Goal: Task Accomplishment & Management: Complete application form

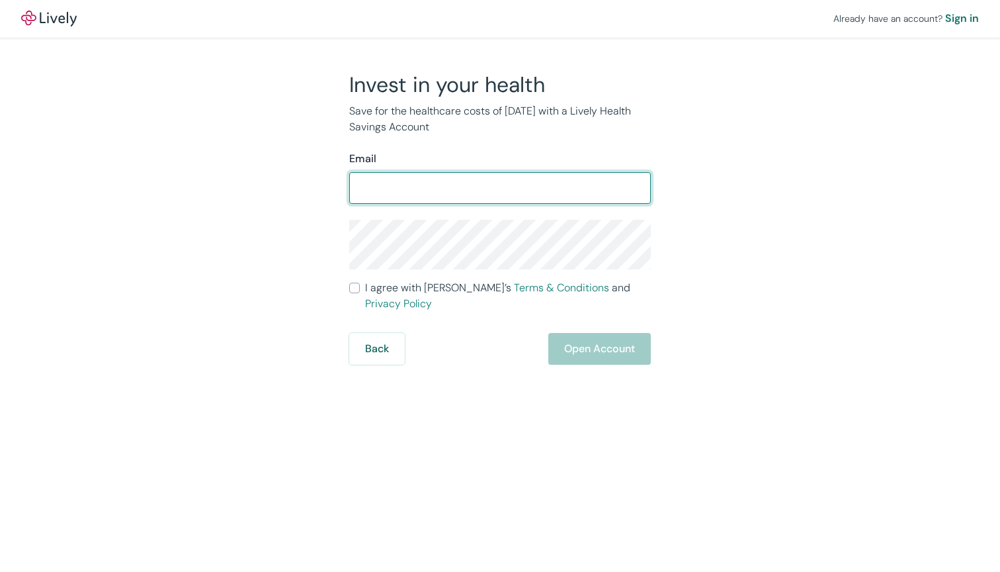
type input "[PERSON_NAME][EMAIL_ADDRESS][PERSON_NAME][DOMAIN_NAME]"
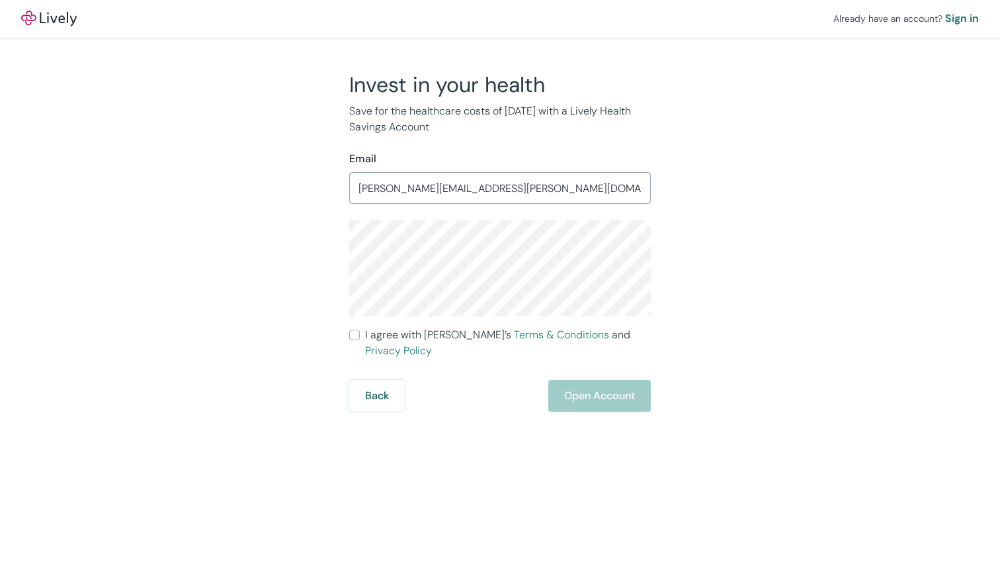
click at [353, 335] on input "I agree with Lively’s Terms & Conditions and Privacy Policy" at bounding box center [354, 335] width 11 height 11
checkbox input "true"
click at [605, 383] on button "Open Account" at bounding box center [600, 396] width 103 height 32
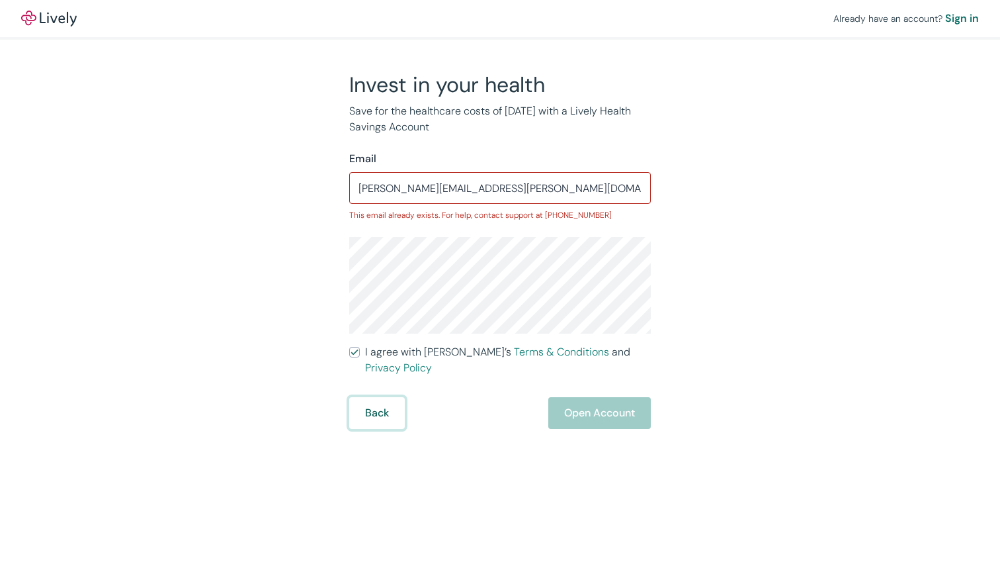
click at [372, 397] on button "Back" at bounding box center [377, 413] width 56 height 32
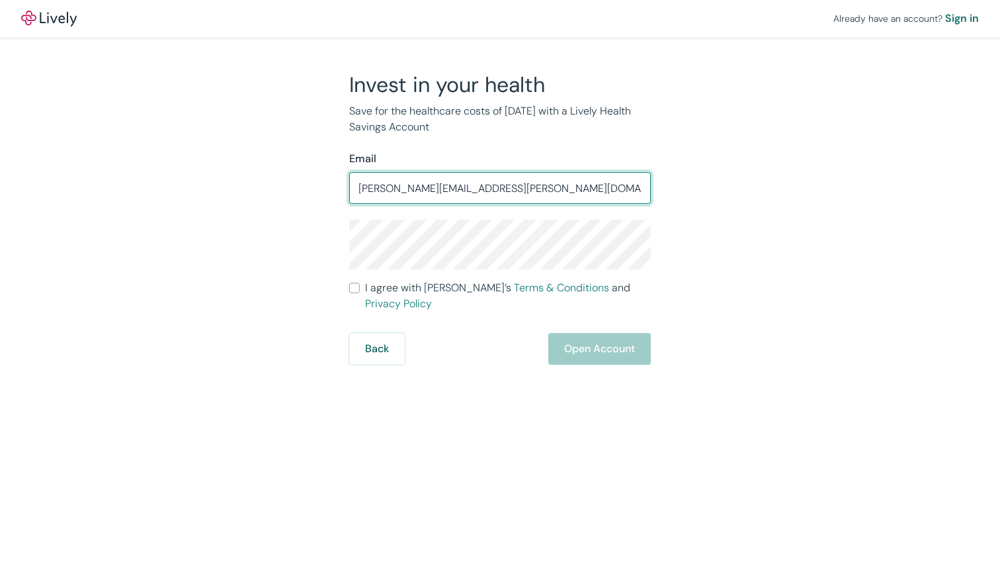
click at [474, 188] on input "[PERSON_NAME][EMAIL_ADDRESS][PERSON_NAME][DOMAIN_NAME]" at bounding box center [500, 188] width 302 height 26
type input "[PERSON_NAME][EMAIL_ADDRESS][PERSON_NAME][DOMAIN_NAME]"
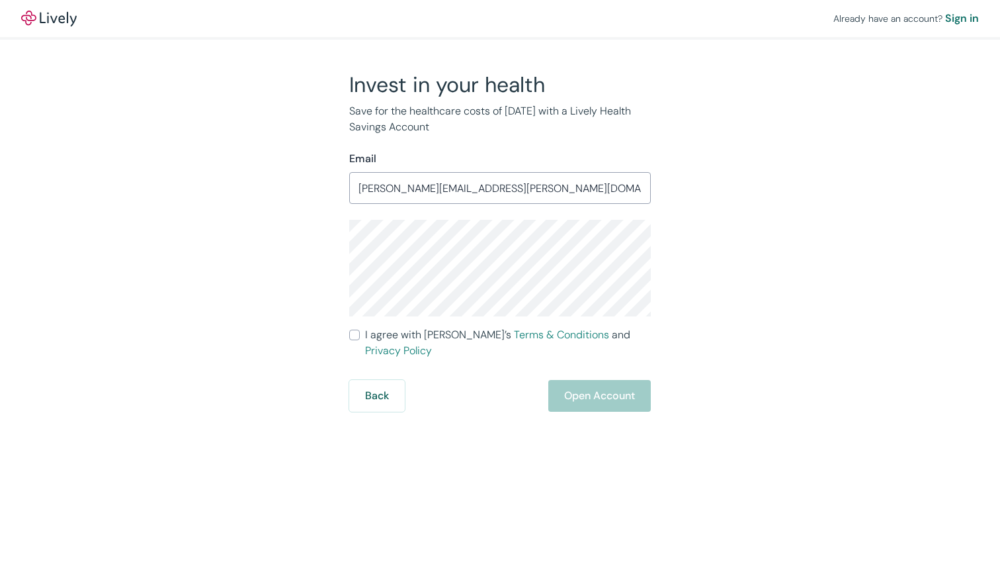
click at [624, 380] on div "Back Open Account" at bounding box center [500, 396] width 302 height 32
click at [359, 340] on label "I agree with Lively’s Terms & Conditions and Privacy Policy" at bounding box center [500, 343] width 302 height 32
click at [359, 340] on input "I agree with Lively’s Terms & Conditions and Privacy Policy" at bounding box center [354, 335] width 11 height 11
checkbox input "true"
click at [613, 380] on button "Open Account" at bounding box center [600, 396] width 103 height 32
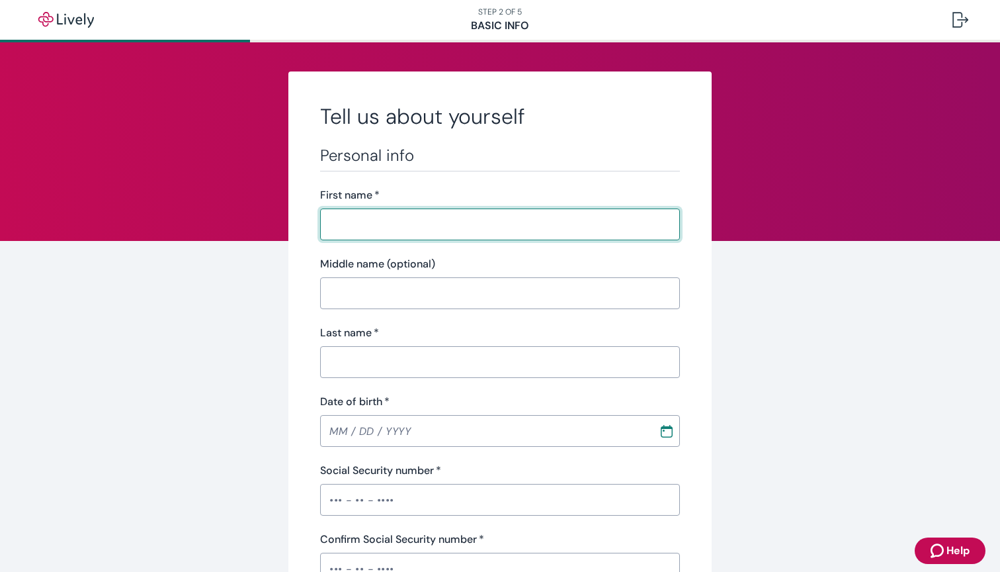
click at [530, 214] on input "First name   *" at bounding box center [500, 224] width 360 height 26
type input "April"
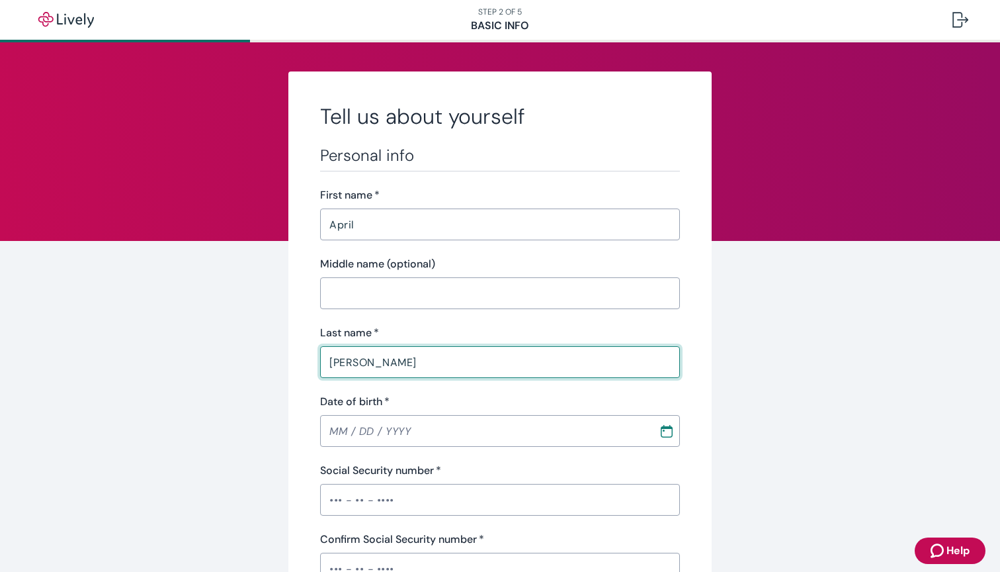
type input "Peterson"
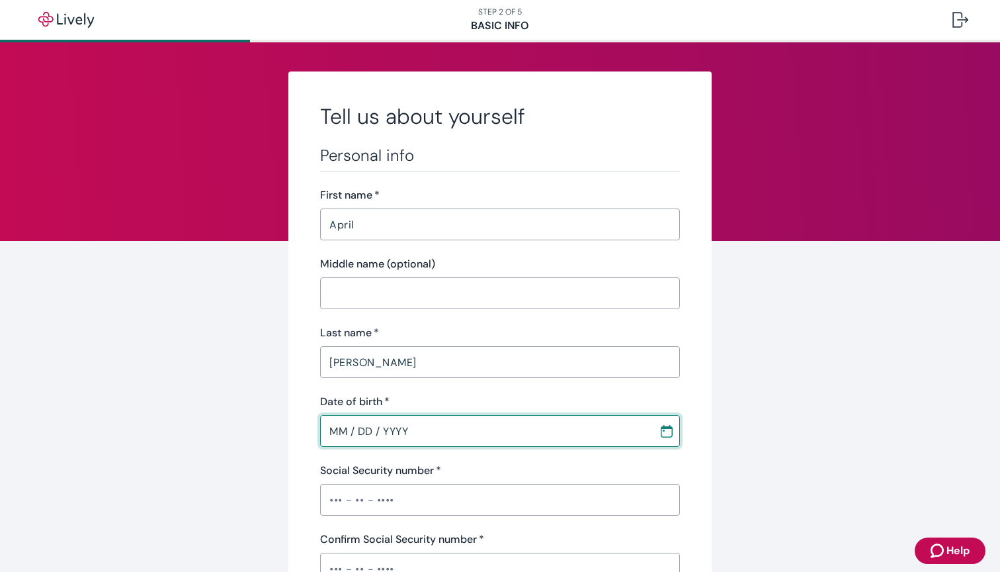
click at [346, 434] on input "MM / DD / YYYY" at bounding box center [485, 431] width 330 height 26
type input "03 / 03 / 1980"
click at [333, 504] on input "Social Security number   *" at bounding box center [500, 499] width 360 height 26
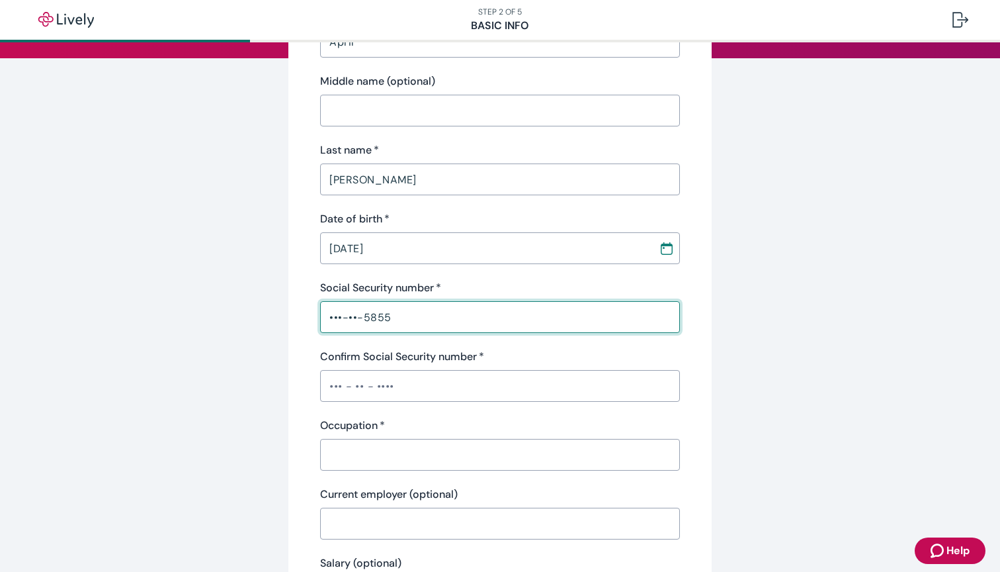
scroll to position [192, 0]
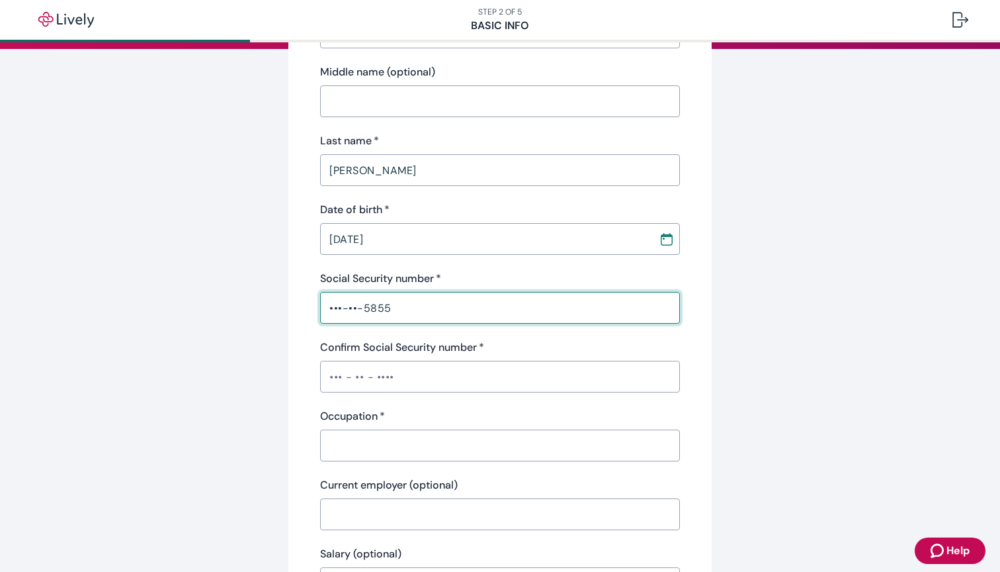
type input "•••-••-5855"
click at [334, 380] on input "Confirm Social Security number   *" at bounding box center [500, 376] width 360 height 26
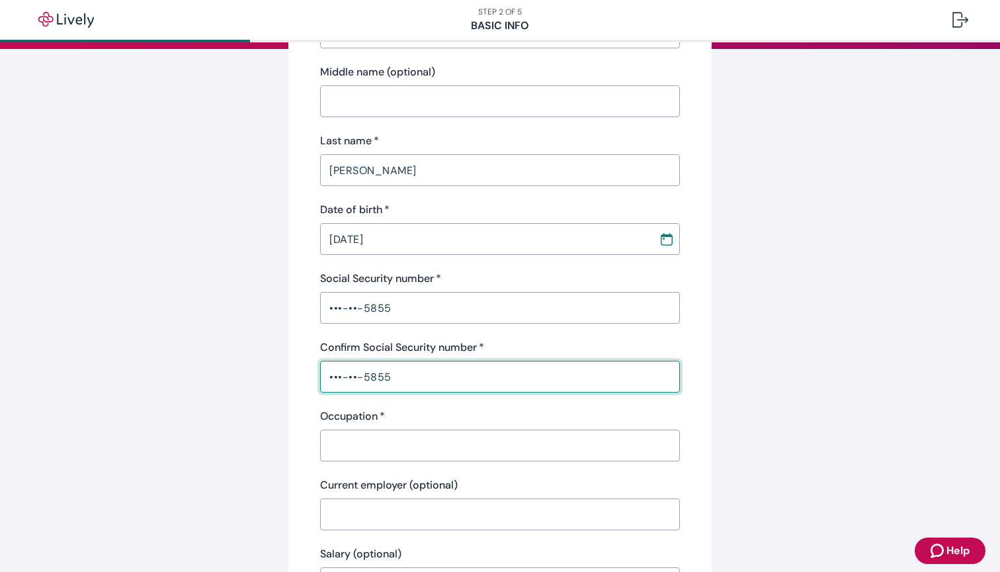
type input "•••-••-5855"
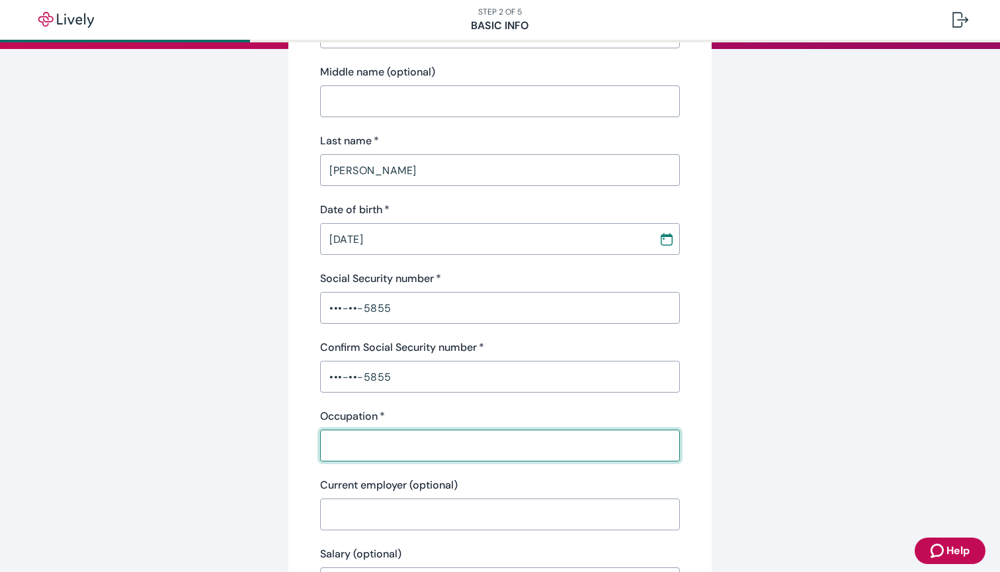
click at [351, 447] on input "Occupation   *" at bounding box center [500, 445] width 360 height 26
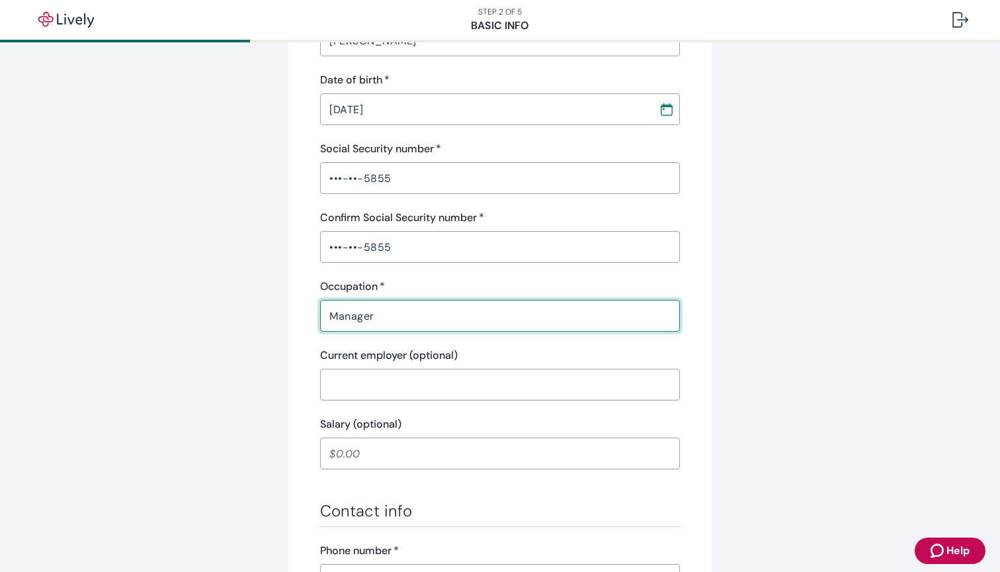
scroll to position [343, 0]
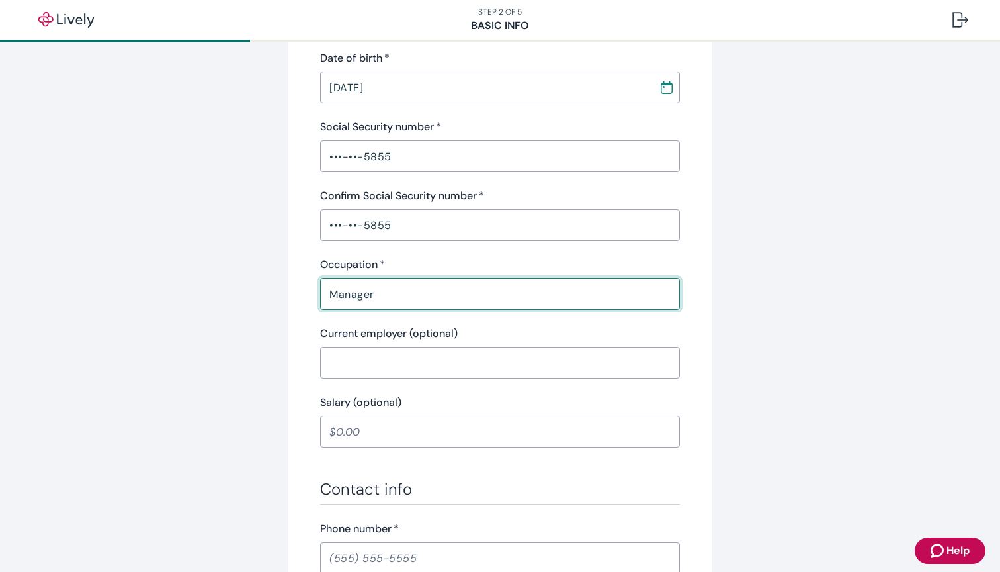
type input "Manager"
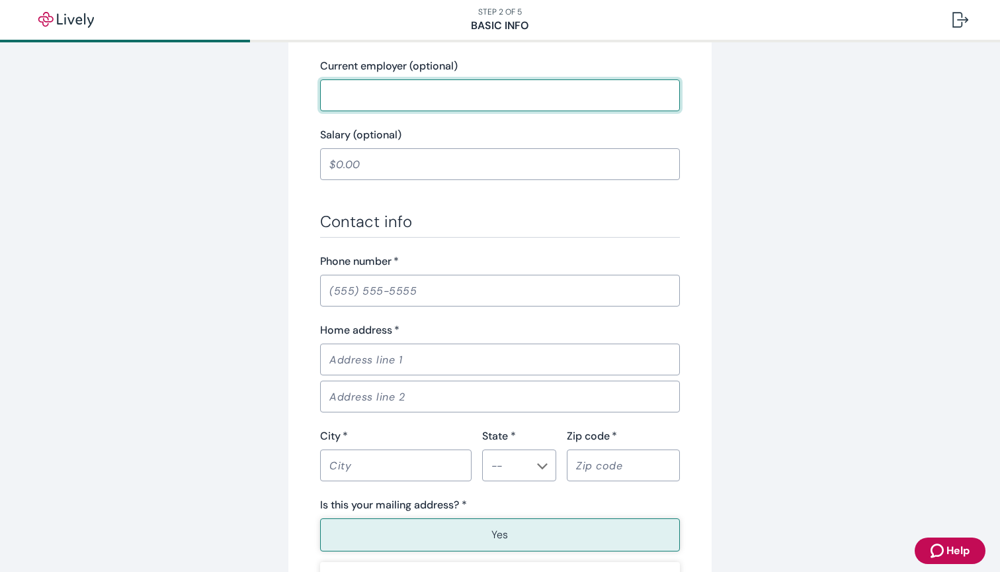
scroll to position [635, 0]
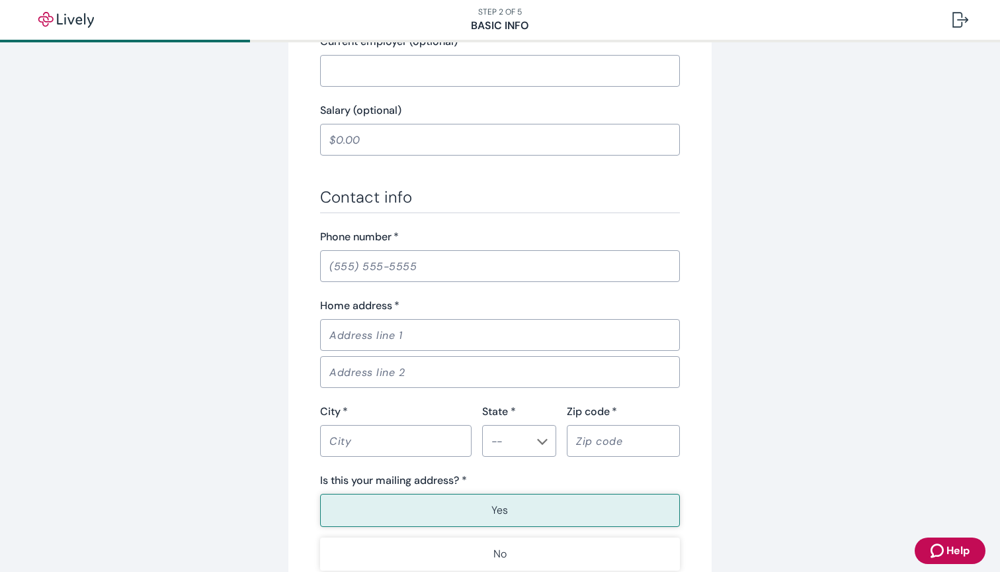
click at [382, 279] on div "​" at bounding box center [500, 266] width 360 height 32
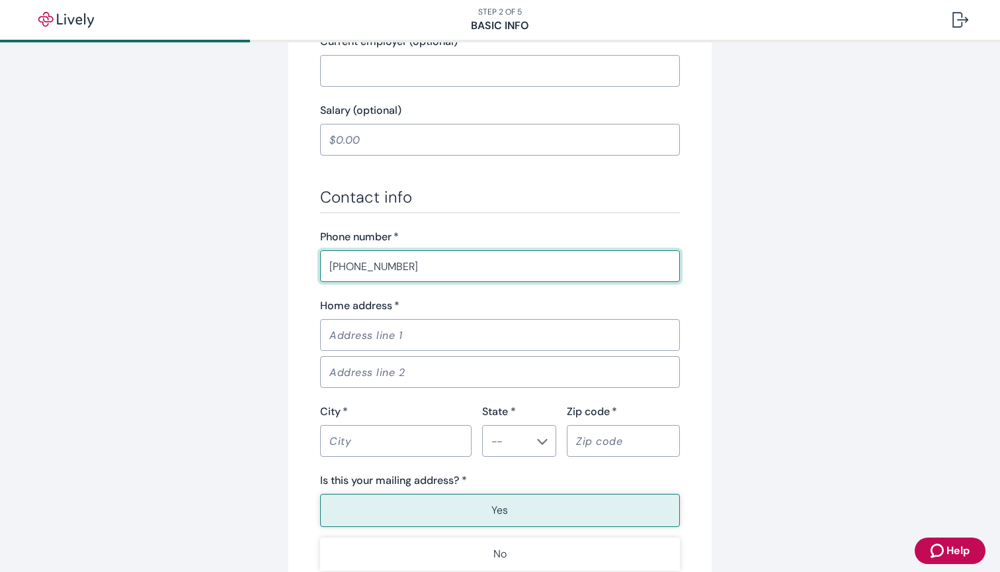
type input "(321) 591-5867"
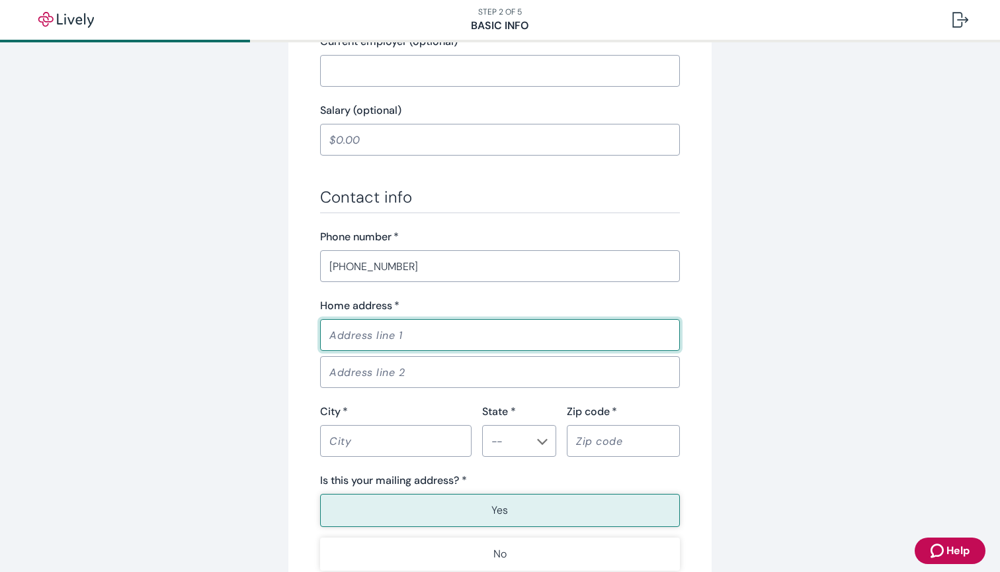
click at [662, 335] on input "Home address   *" at bounding box center [500, 335] width 360 height 26
type input "Chris Peterson"
type input "7901 Hwy 127 S"
type input "Crossville"
type input "TN"
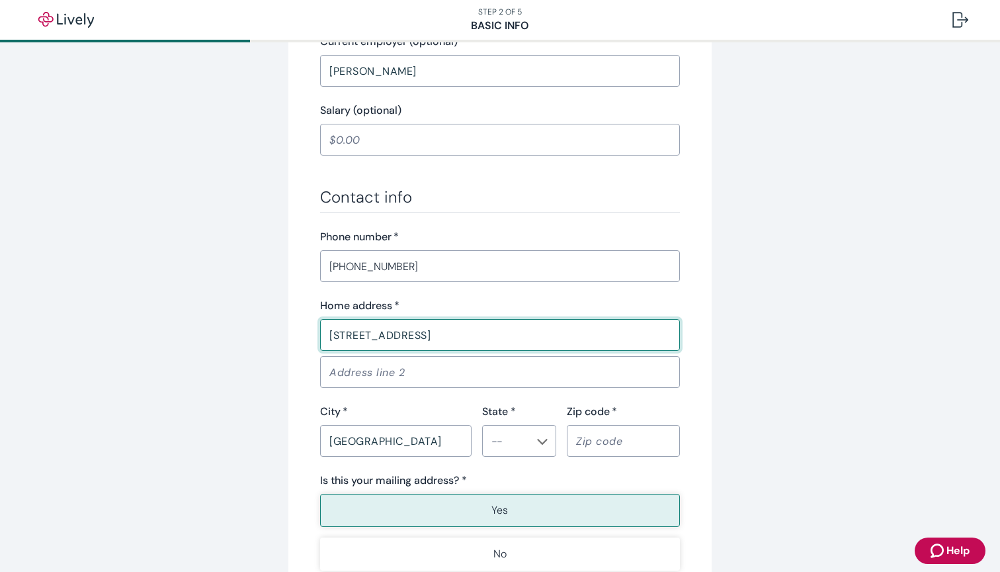
type input "38572"
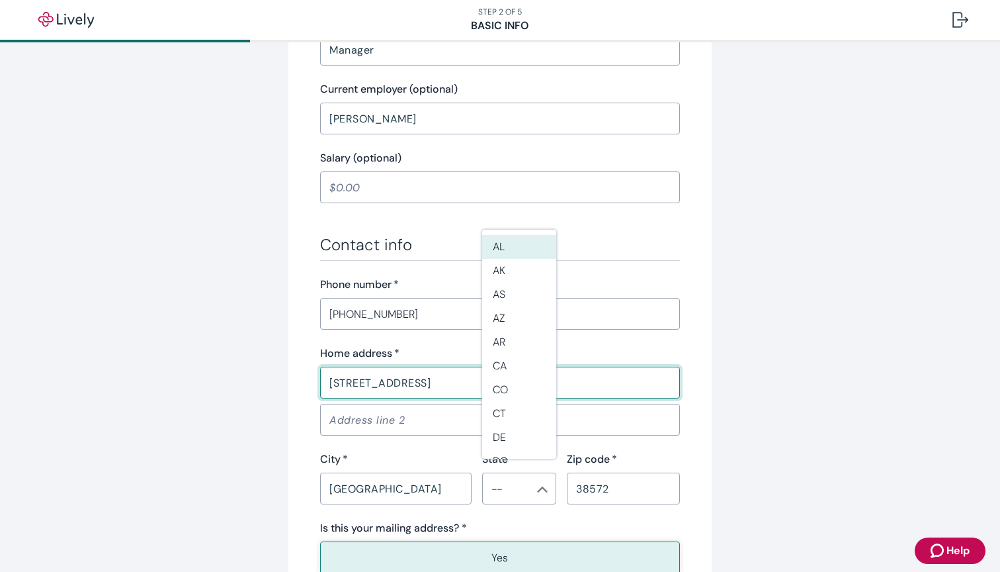
scroll to position [572, 0]
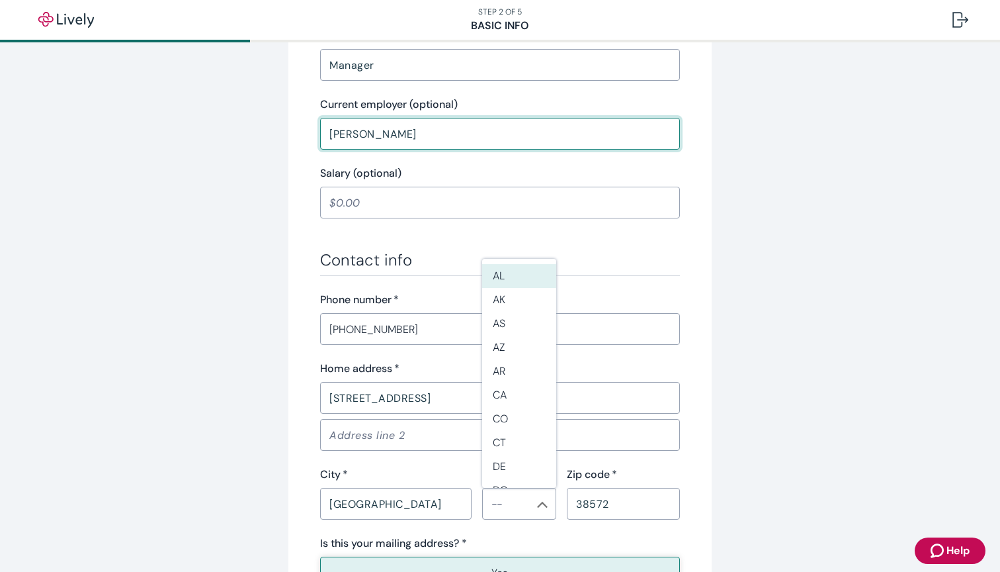
drag, startPoint x: 442, startPoint y: 134, endPoint x: 223, endPoint y: 130, distance: 219.0
click at [223, 130] on div "Tell us about yourself Personal info First name   * April ​ Middle name (option…" at bounding box center [500, 116] width 635 height 1235
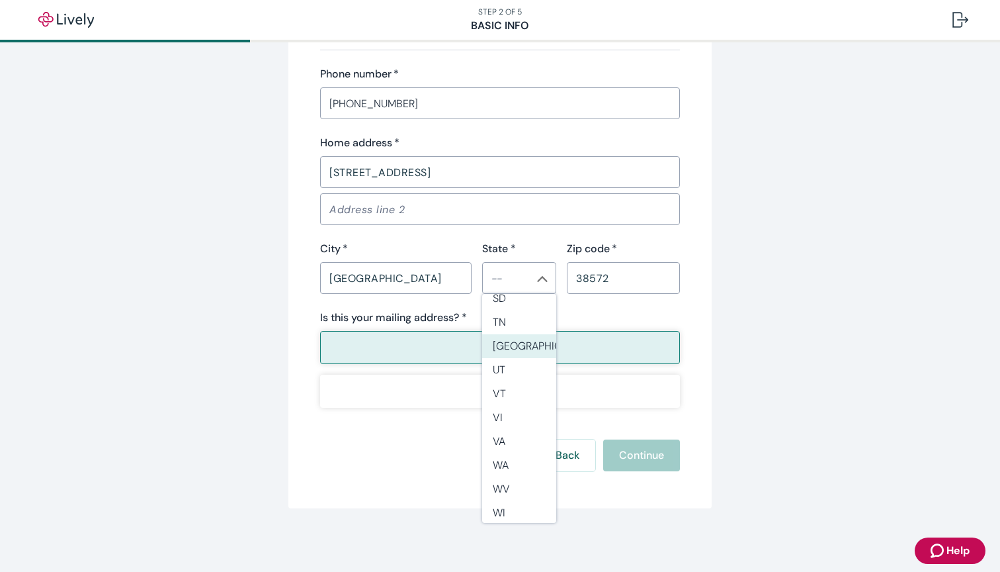
scroll to position [1157, 0]
click at [521, 324] on li "TN" at bounding box center [519, 321] width 74 height 24
type input "TN"
click at [527, 339] on button "Yes" at bounding box center [500, 347] width 360 height 33
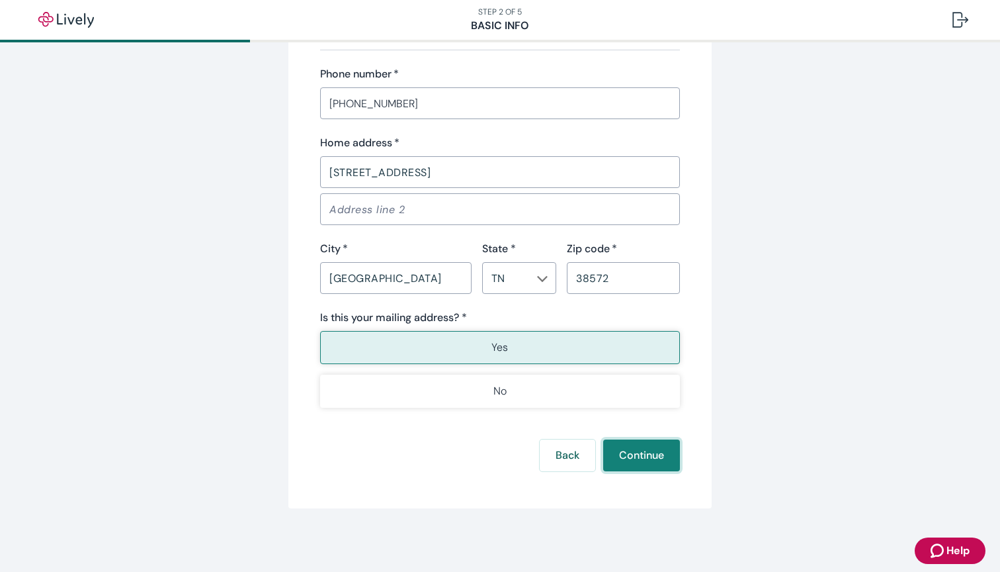
click at [633, 453] on button "Continue" at bounding box center [641, 455] width 77 height 32
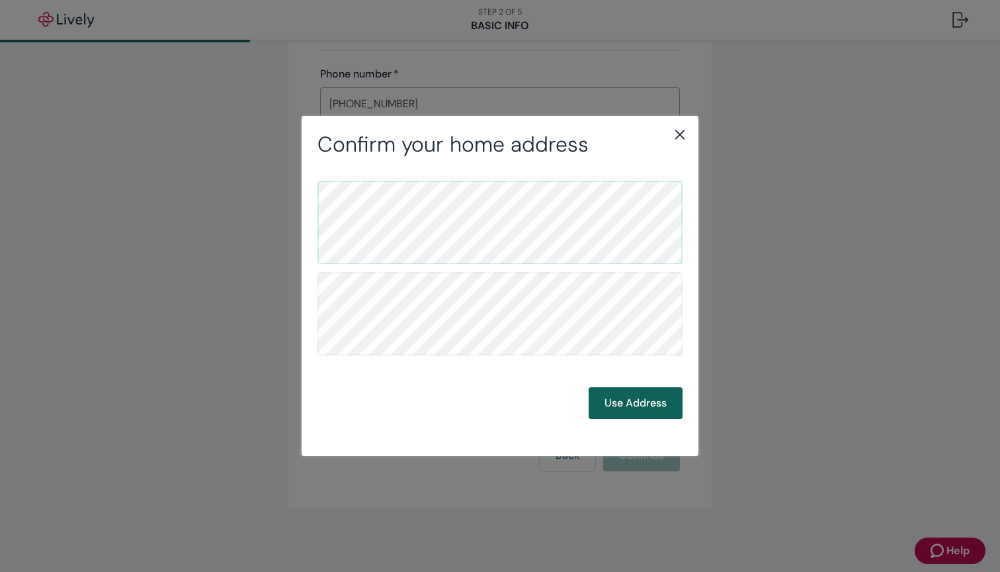
click at [623, 401] on button "Use Address" at bounding box center [636, 403] width 94 height 32
click at [653, 409] on button "Use Address" at bounding box center [636, 403] width 94 height 32
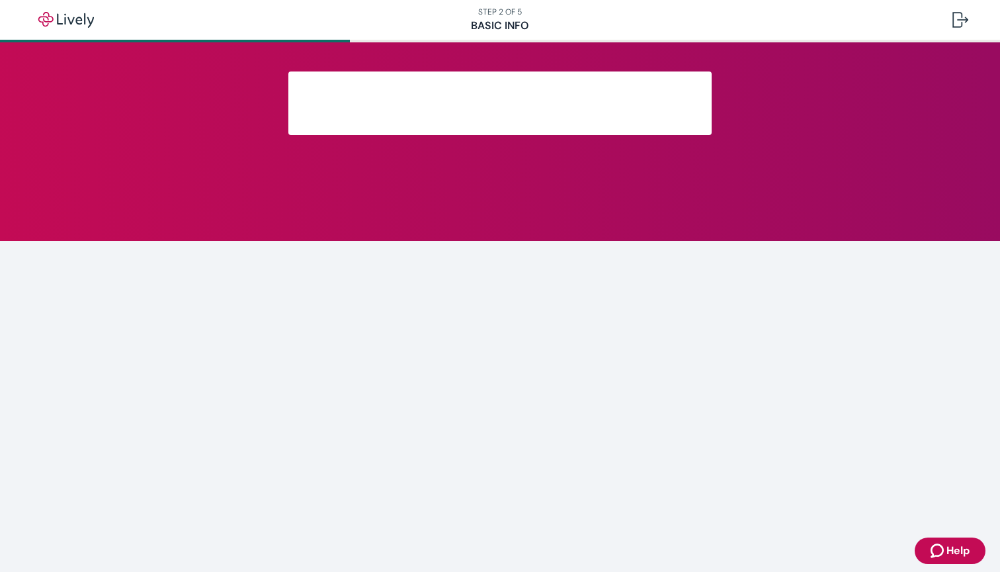
scroll to position [179, 0]
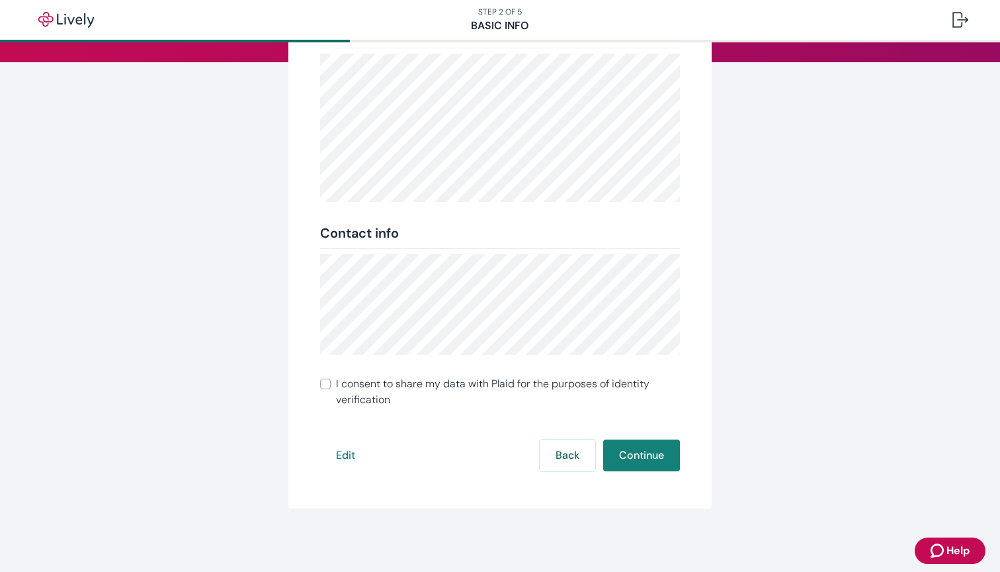
click at [328, 384] on input "I consent to share my data with Plaid for the purposes of identity verification" at bounding box center [325, 383] width 11 height 11
checkbox input "true"
click at [654, 453] on button "Continue" at bounding box center [641, 455] width 77 height 32
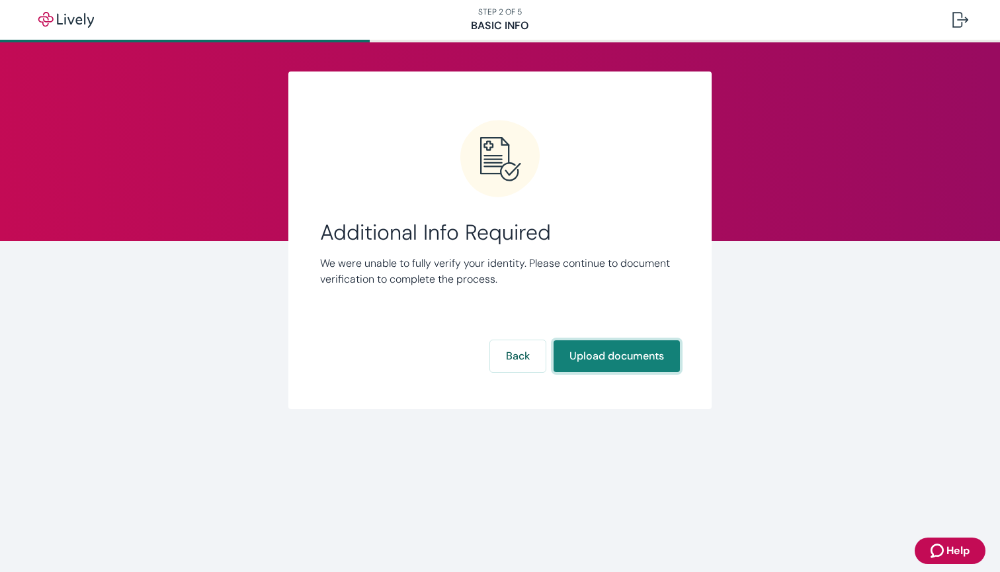
click at [617, 365] on button "Upload documents" at bounding box center [617, 356] width 126 height 32
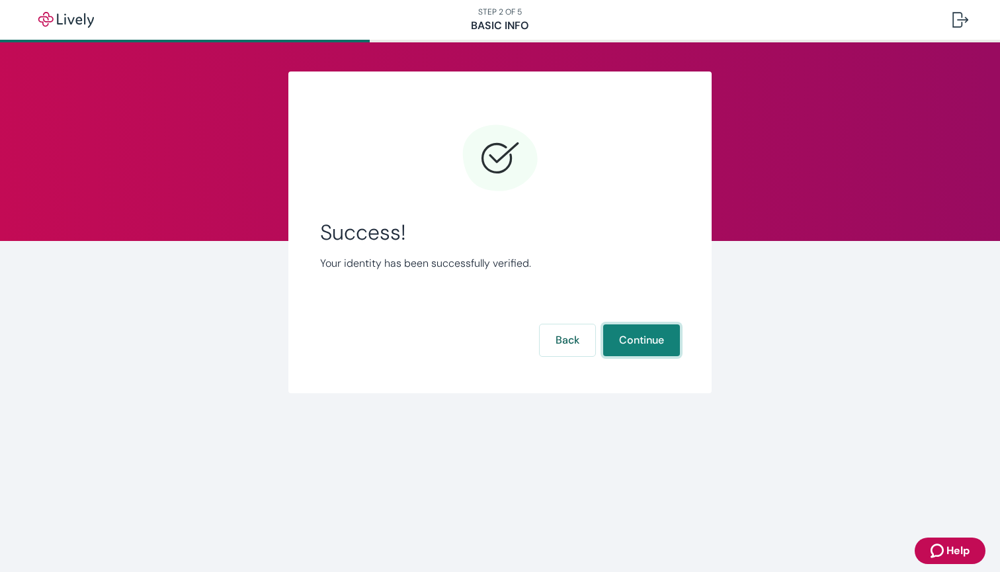
click at [624, 335] on button "Continue" at bounding box center [641, 340] width 77 height 32
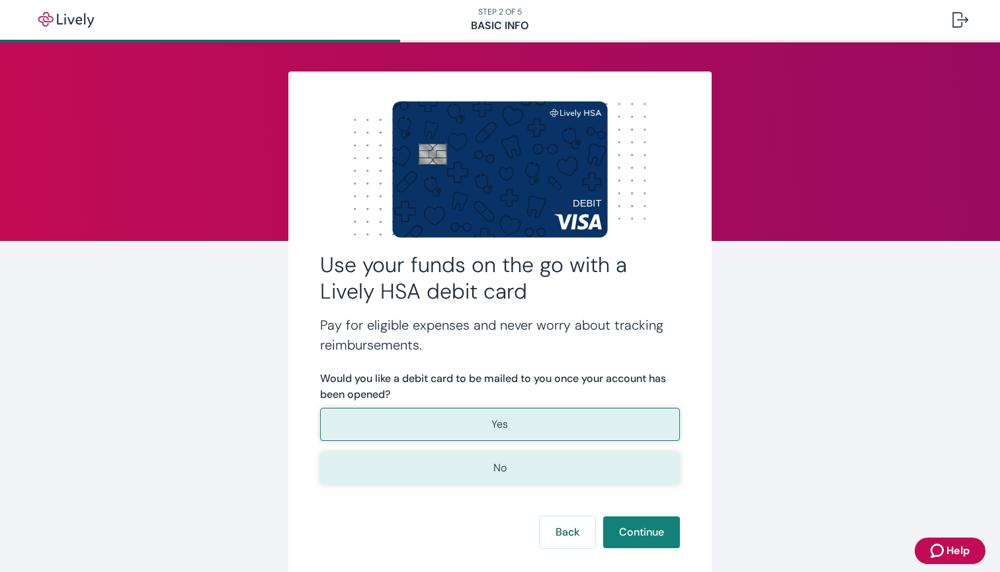
click at [556, 472] on button "No" at bounding box center [500, 467] width 360 height 33
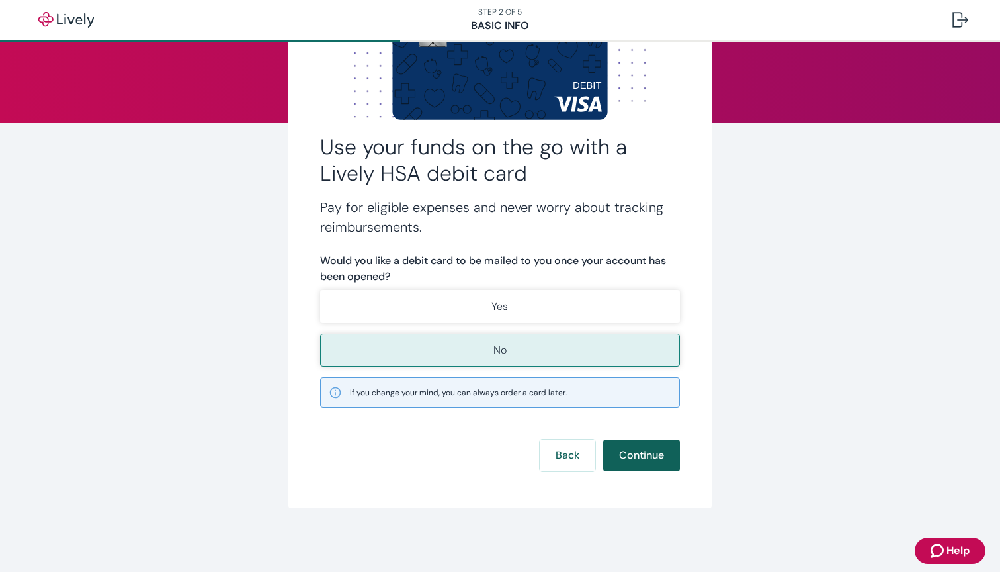
scroll to position [118, 0]
click at [640, 455] on button "Continue" at bounding box center [641, 455] width 77 height 32
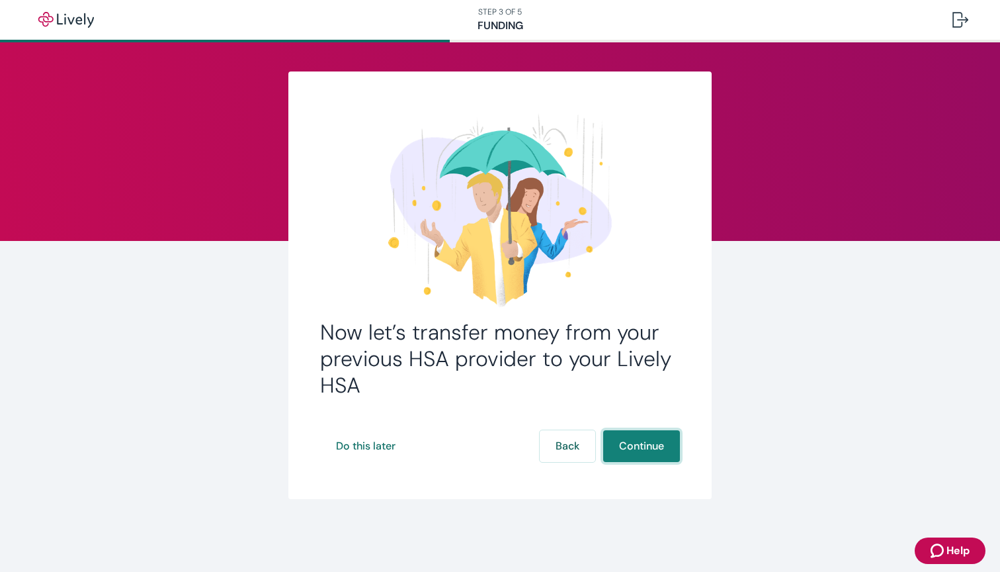
click at [648, 443] on button "Continue" at bounding box center [641, 446] width 77 height 32
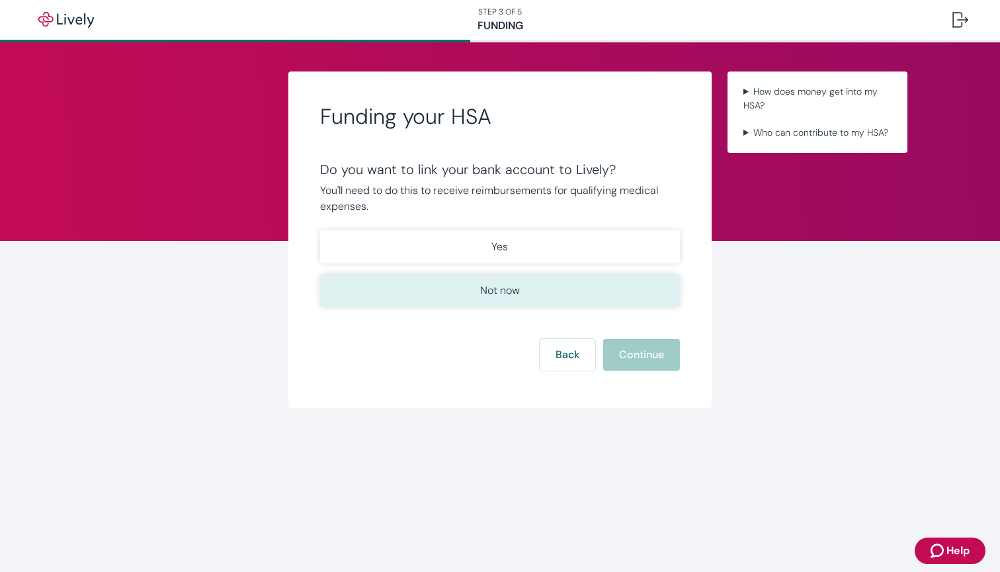
click at [534, 303] on button "Not now" at bounding box center [500, 290] width 360 height 33
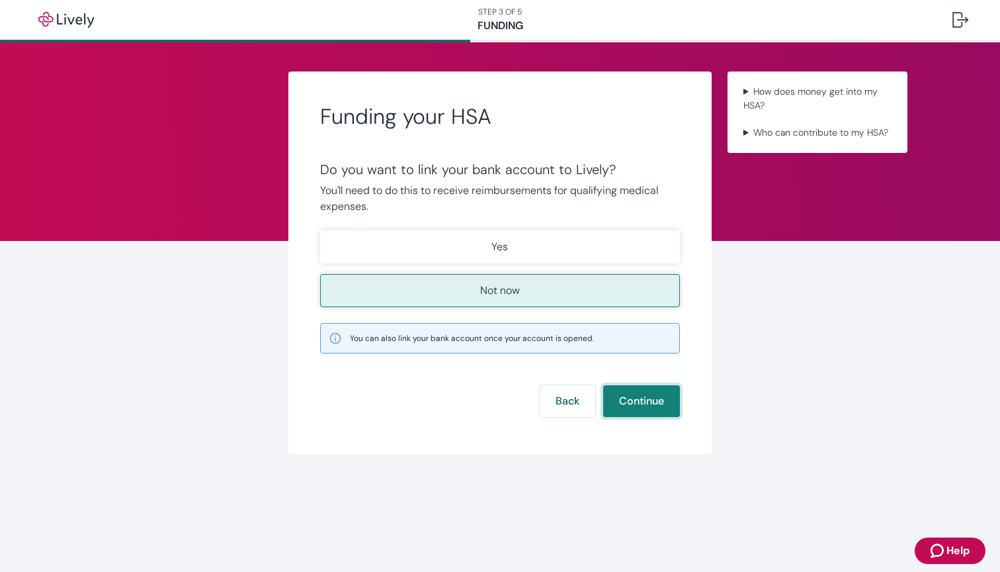
click at [637, 407] on button "Continue" at bounding box center [641, 401] width 77 height 32
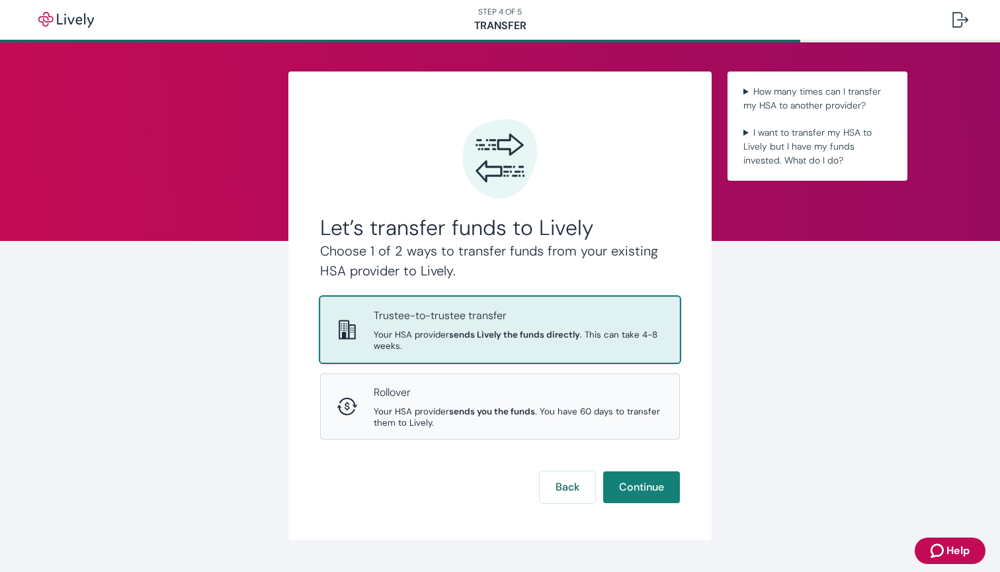
click at [599, 328] on div "Trustee-to-trustee transfer Your HSA provider sends Lively the funds directly .…" at bounding box center [519, 330] width 290 height 44
click at [653, 471] on button "Continue" at bounding box center [641, 487] width 77 height 32
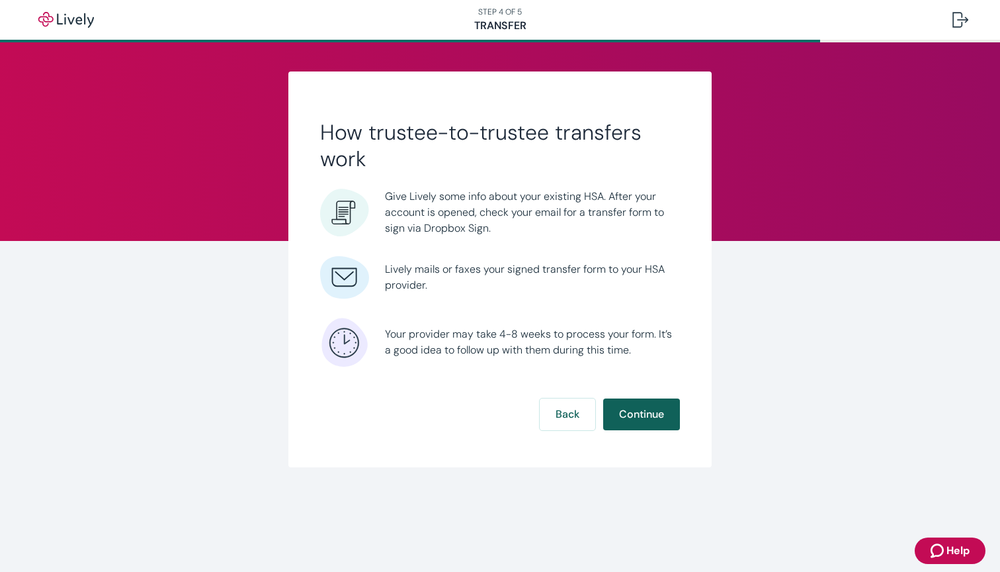
click at [641, 408] on button "Continue" at bounding box center [641, 414] width 77 height 32
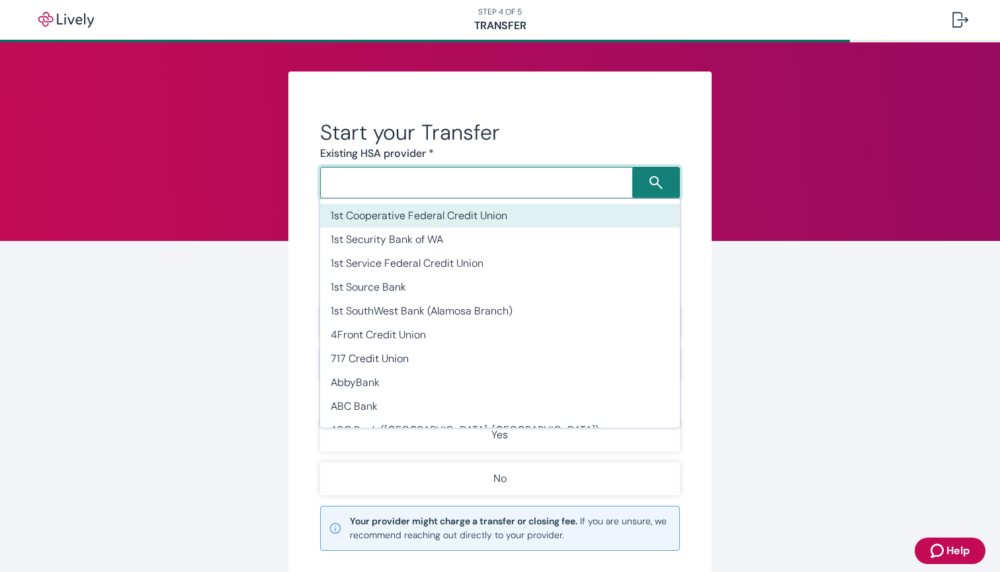
click at [531, 179] on input "Search input" at bounding box center [478, 182] width 308 height 19
click at [444, 188] on input "Search input" at bounding box center [478, 182] width 308 height 19
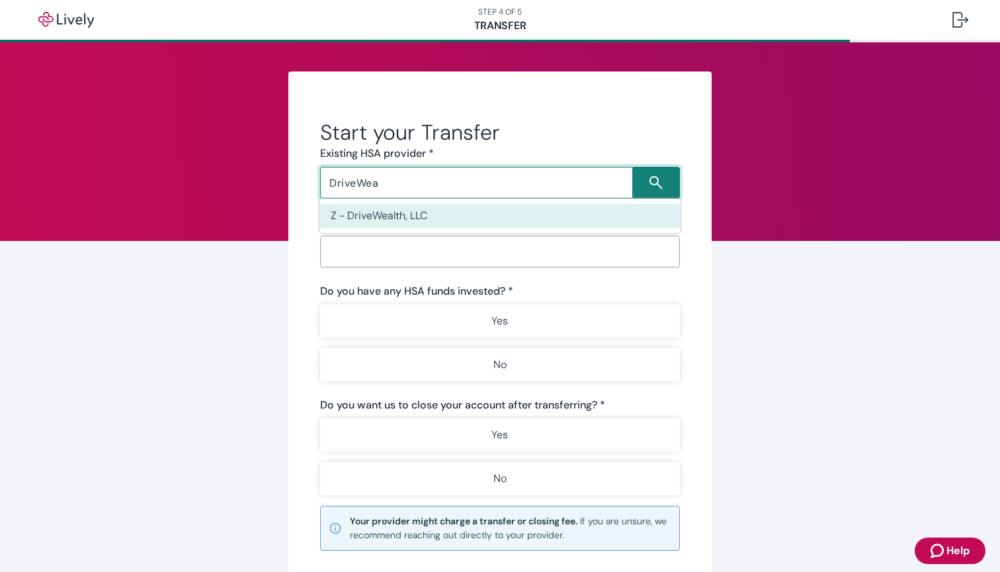
click at [474, 216] on li "Z - DriveWealth, LLC" at bounding box center [500, 216] width 360 height 24
type input "Z - DriveWealth, LLC"
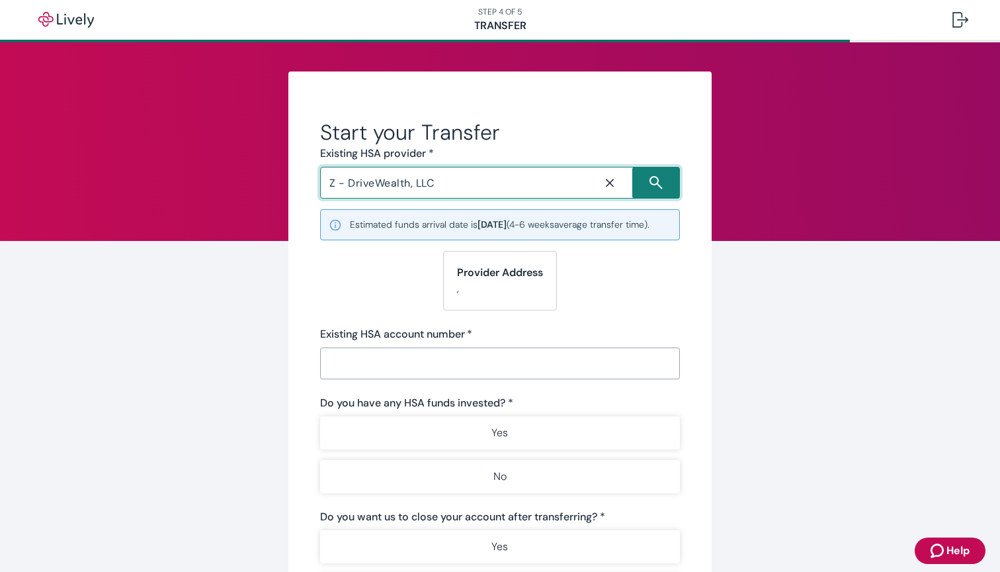
click at [427, 376] on input "Existing HSA account number   *" at bounding box center [500, 363] width 360 height 26
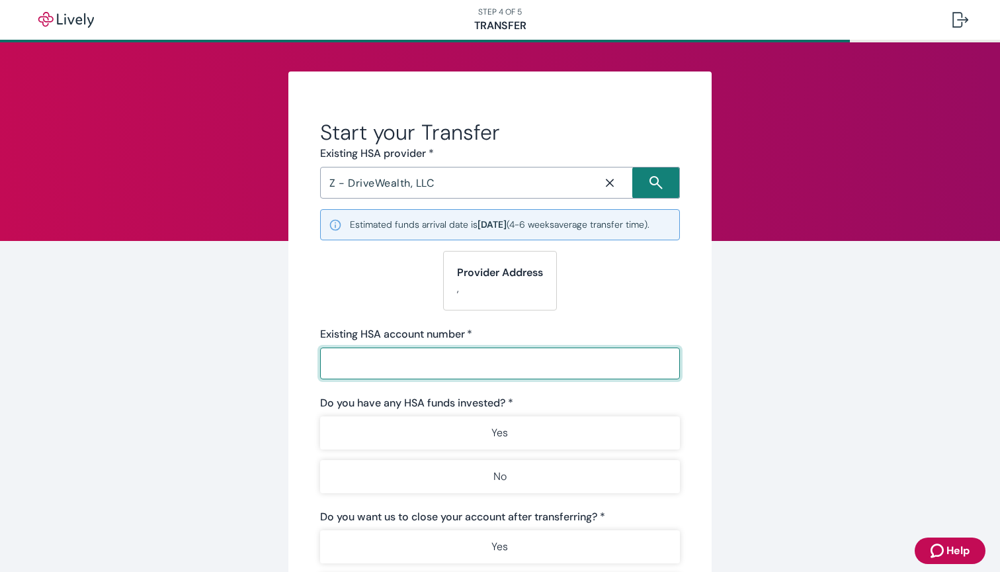
paste input "ELVT-001-ETRH000010"
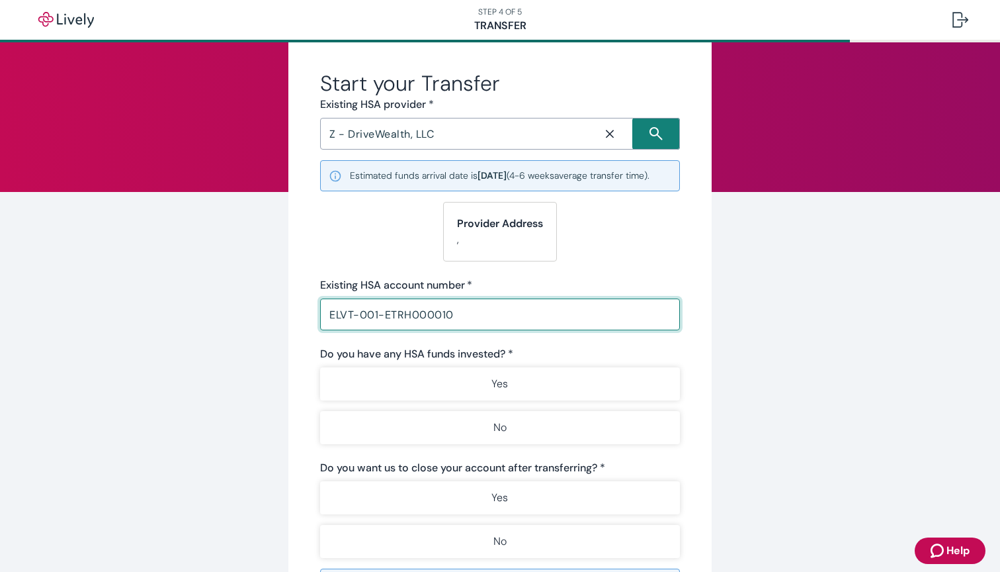
scroll to position [52, 0]
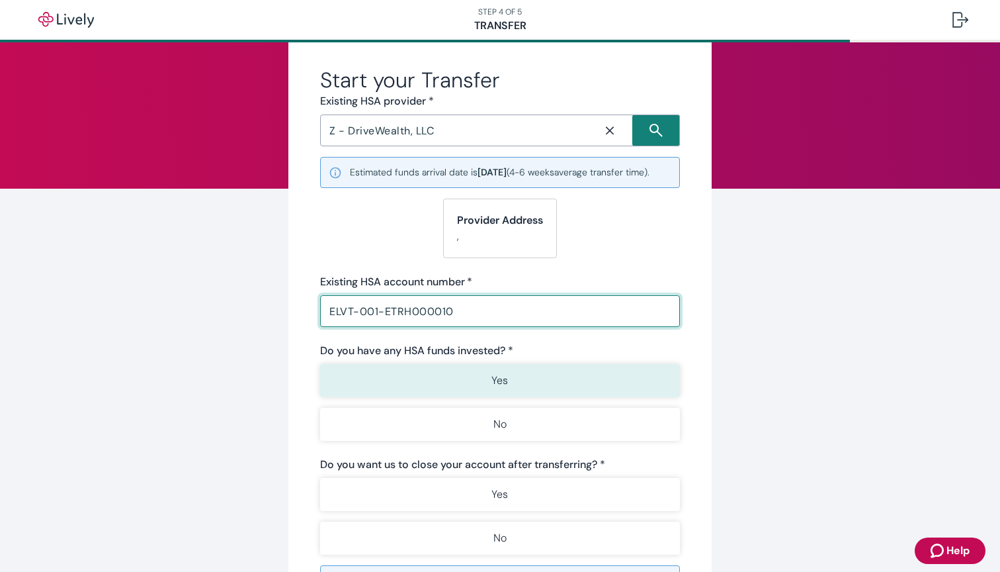
type input "ELVT-001-ETRH000010"
click at [463, 394] on button "Yes" at bounding box center [500, 380] width 360 height 33
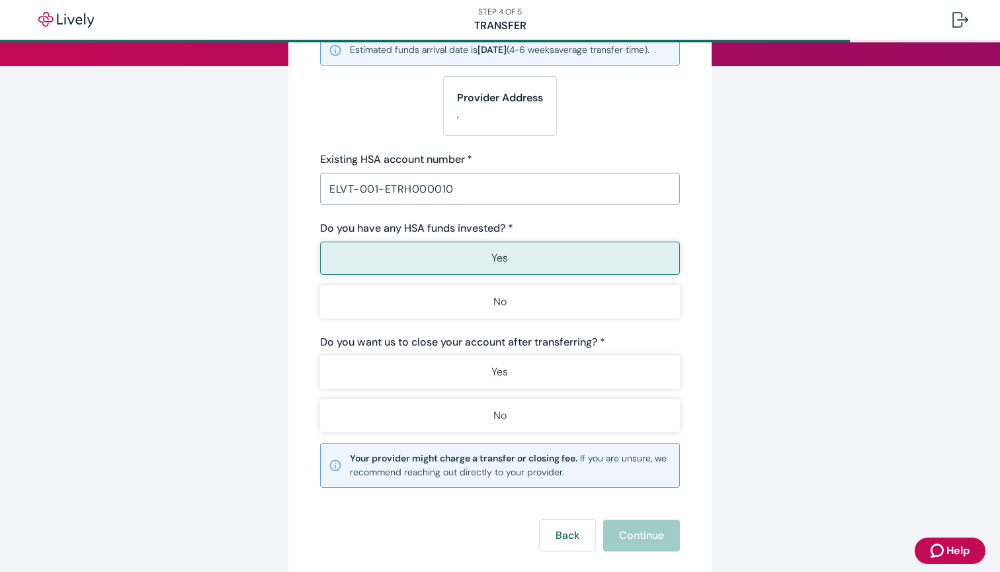
scroll to position [179, 0]
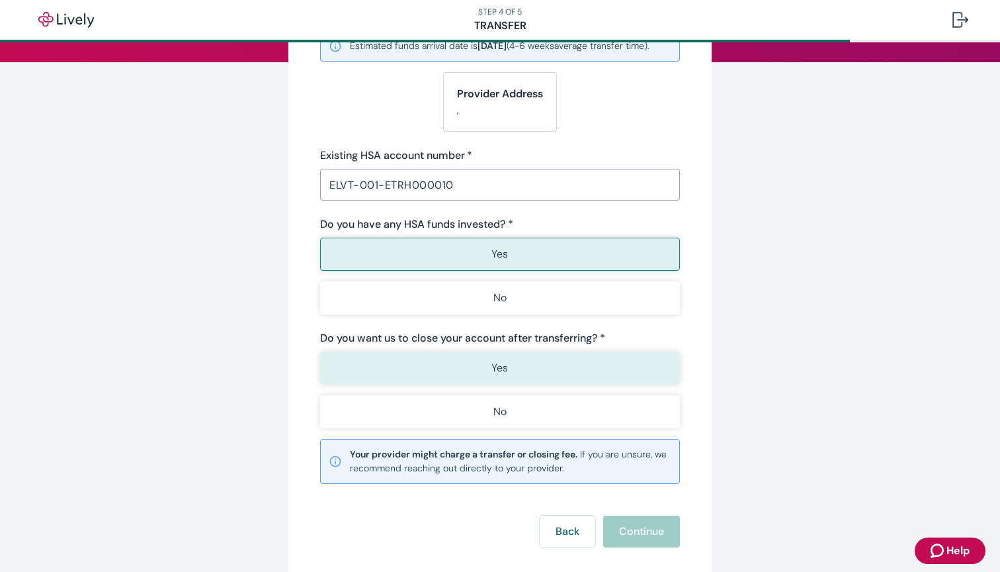
click at [464, 384] on button "Yes" at bounding box center [500, 367] width 360 height 33
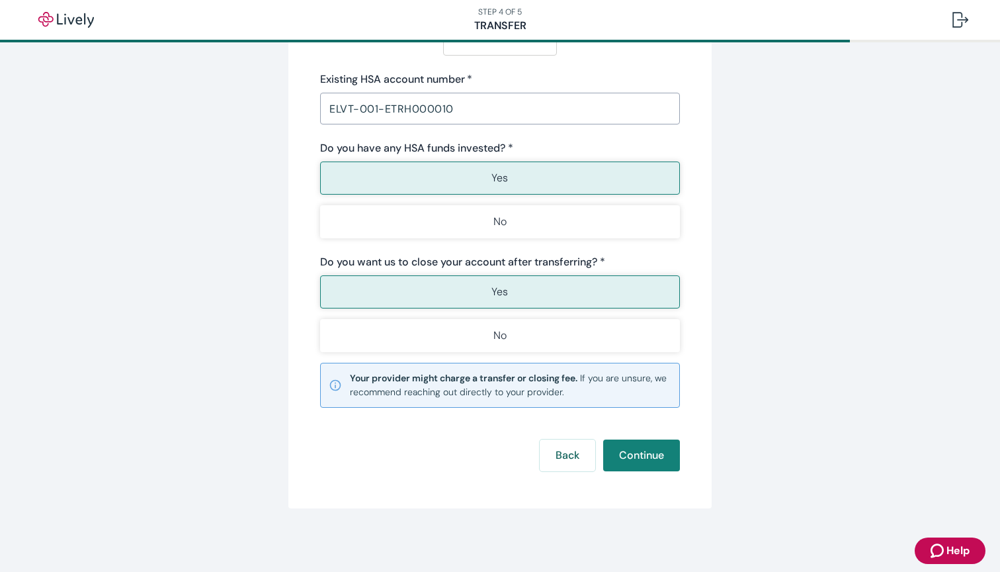
scroll to position [269, 0]
click at [657, 463] on button "Continue" at bounding box center [641, 455] width 77 height 32
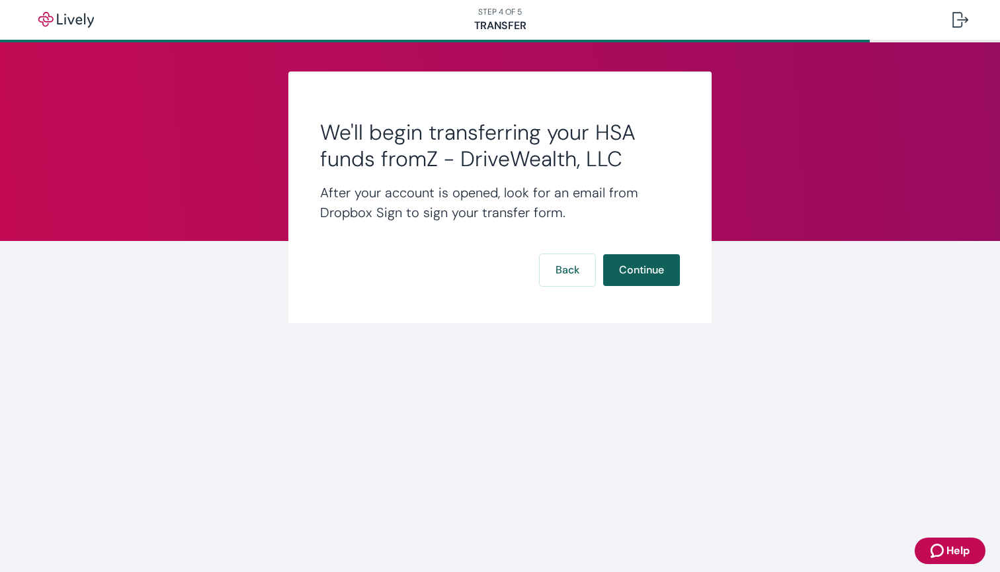
click at [637, 270] on button "Continue" at bounding box center [641, 270] width 77 height 32
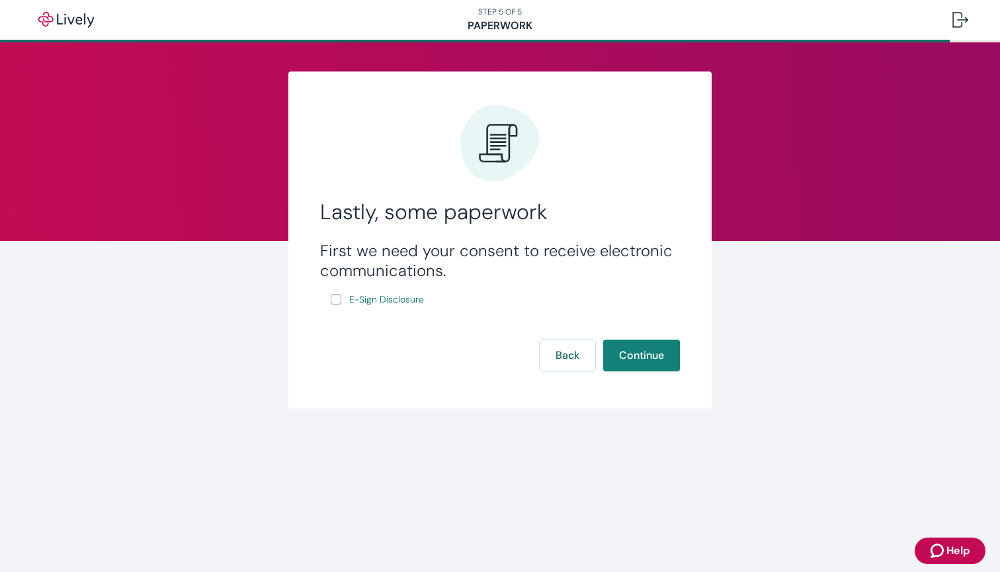
click at [337, 300] on input "E-Sign Disclosure" at bounding box center [336, 299] width 11 height 11
checkbox input "true"
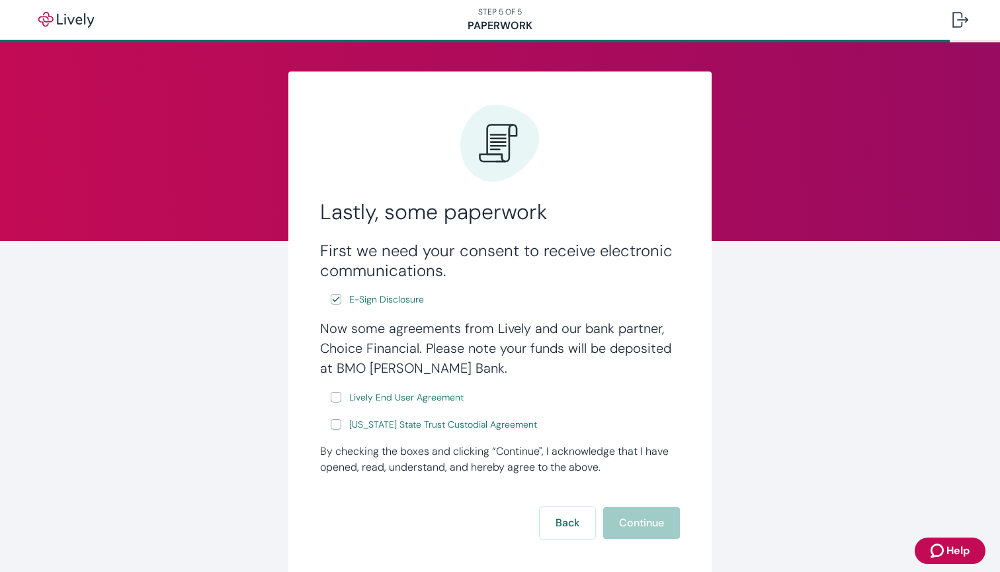
click at [336, 395] on input "Lively End User Agreement" at bounding box center [336, 397] width 11 height 11
checkbox input "true"
click at [335, 427] on input "Wyoming State Trust Custodial Agreement" at bounding box center [336, 424] width 11 height 11
checkbox input "true"
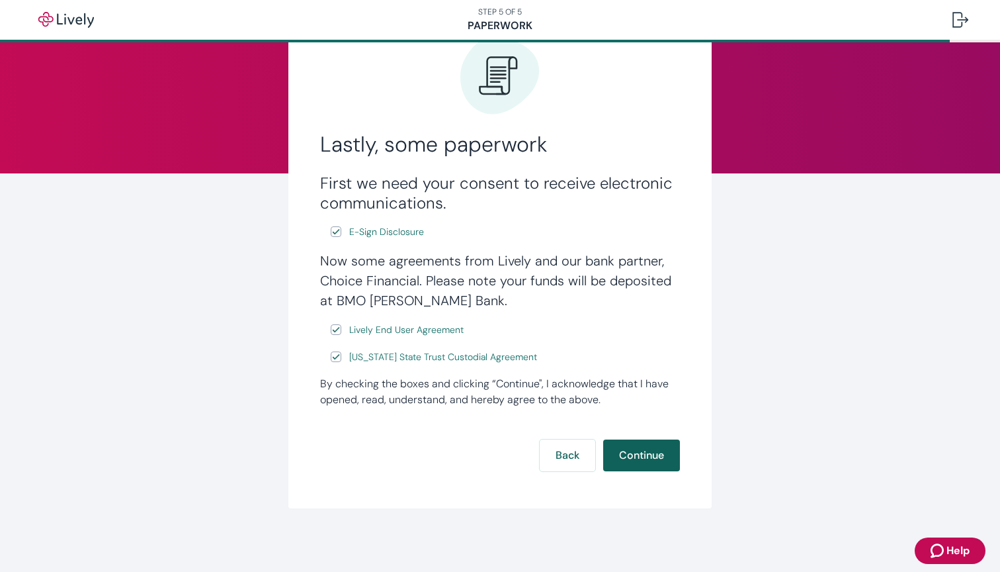
scroll to position [67, 0]
click at [642, 457] on button "Continue" at bounding box center [641, 455] width 77 height 32
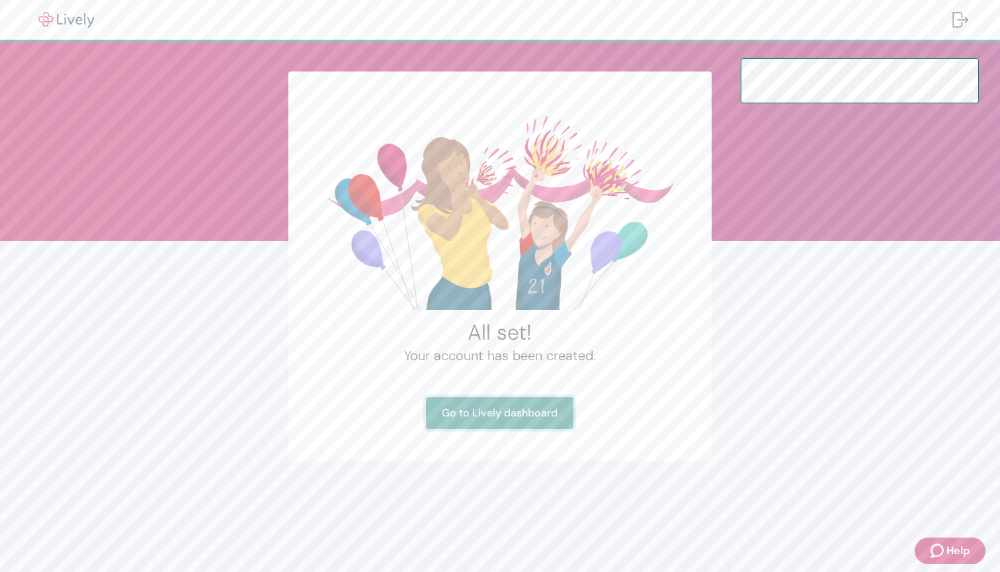
click at [539, 420] on link "Go to Lively dashboard" at bounding box center [500, 413] width 148 height 32
